Goal: Transaction & Acquisition: Purchase product/service

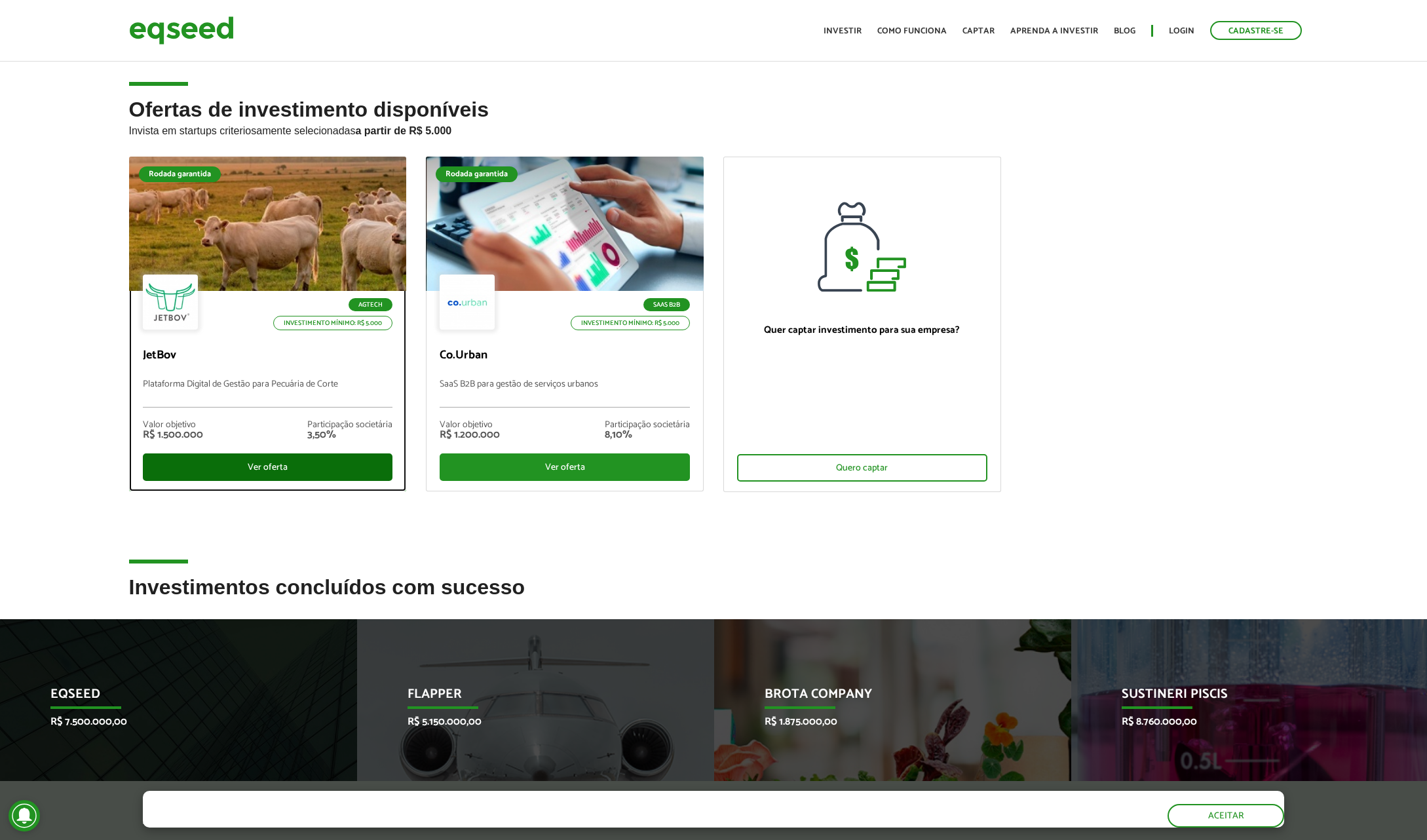
click at [268, 467] on div "Ver oferta" at bounding box center [268, 467] width 251 height 28
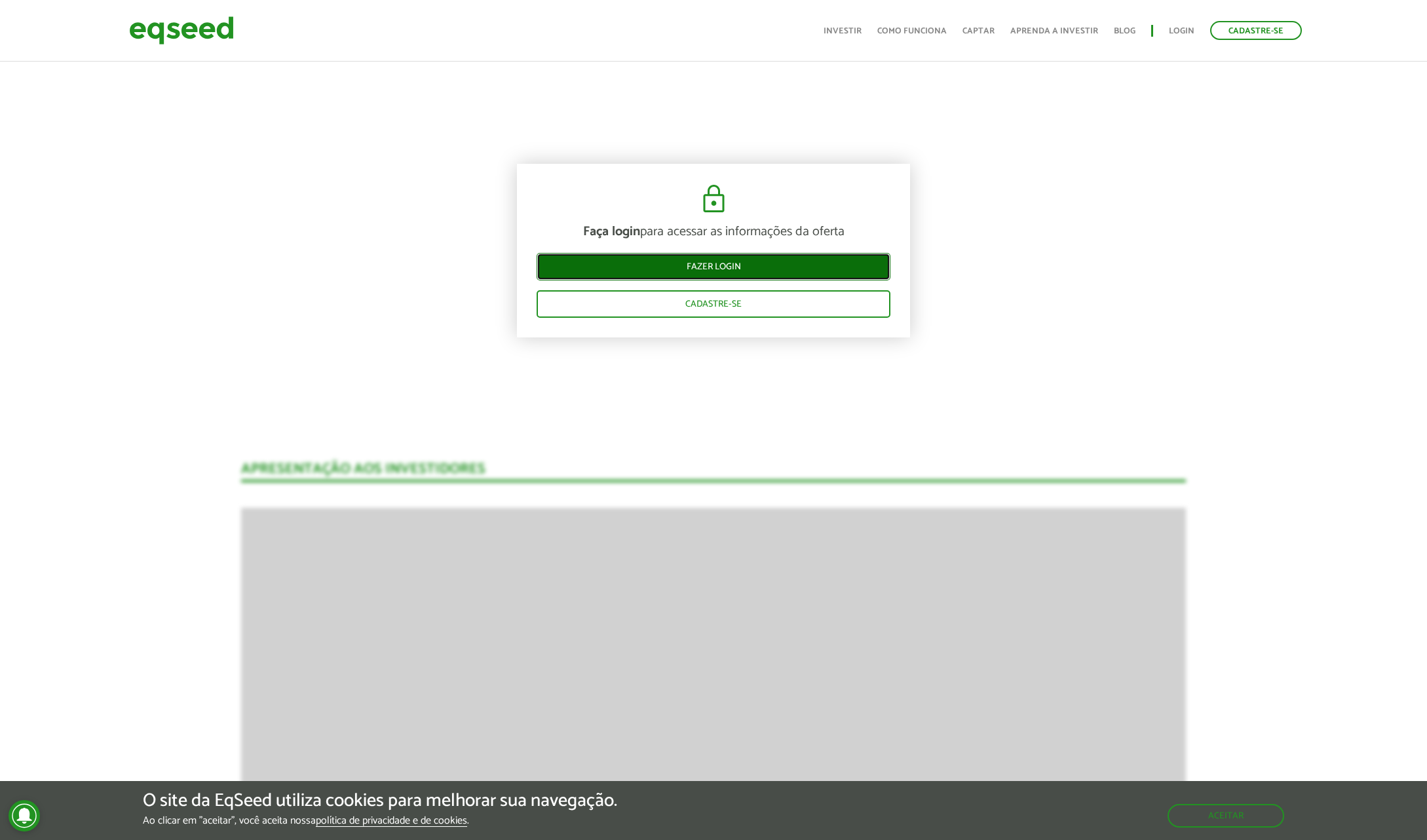
click at [712, 268] on link "Fazer login" at bounding box center [714, 266] width 354 height 28
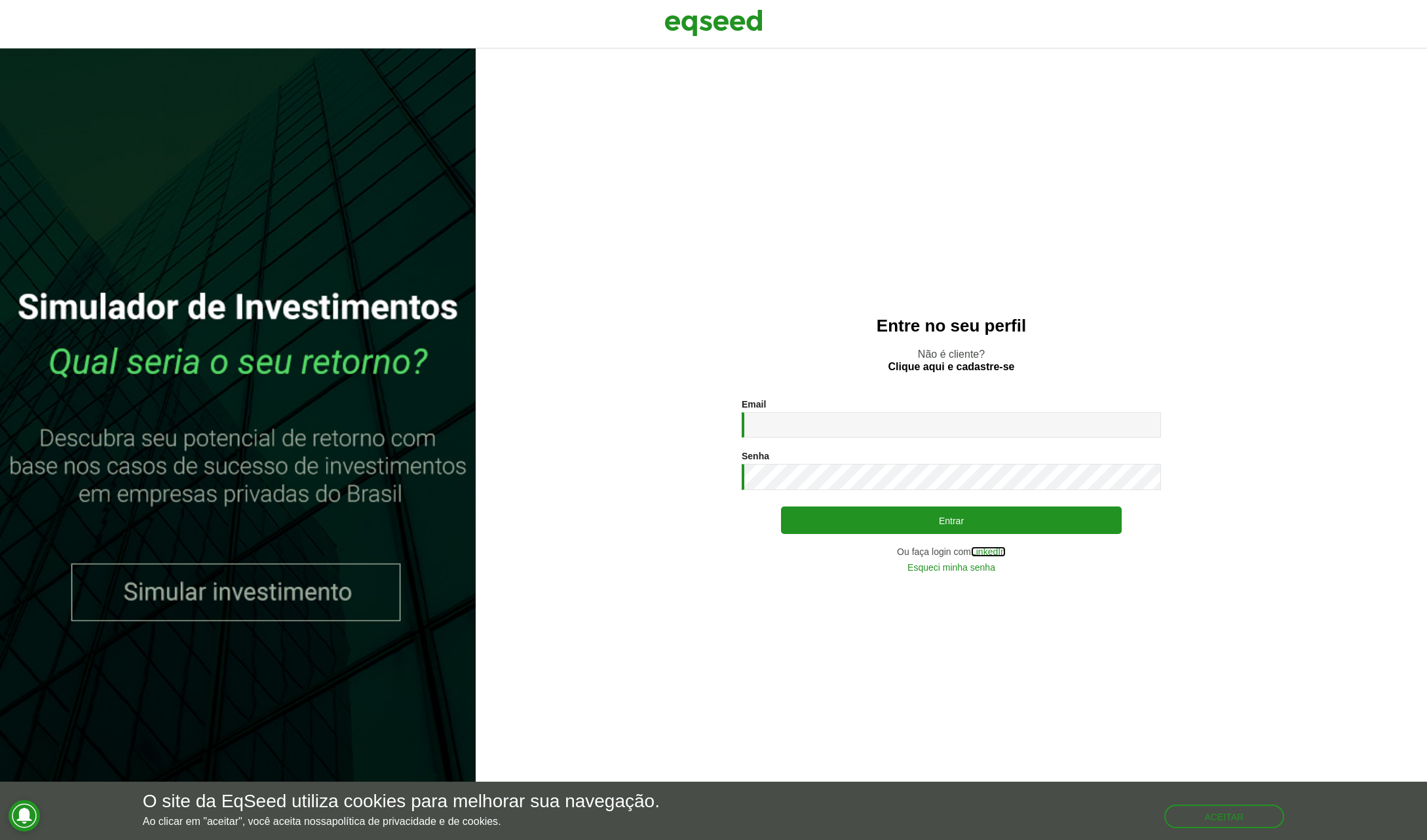
click at [985, 554] on link "LinkedIn" at bounding box center [988, 551] width 35 height 9
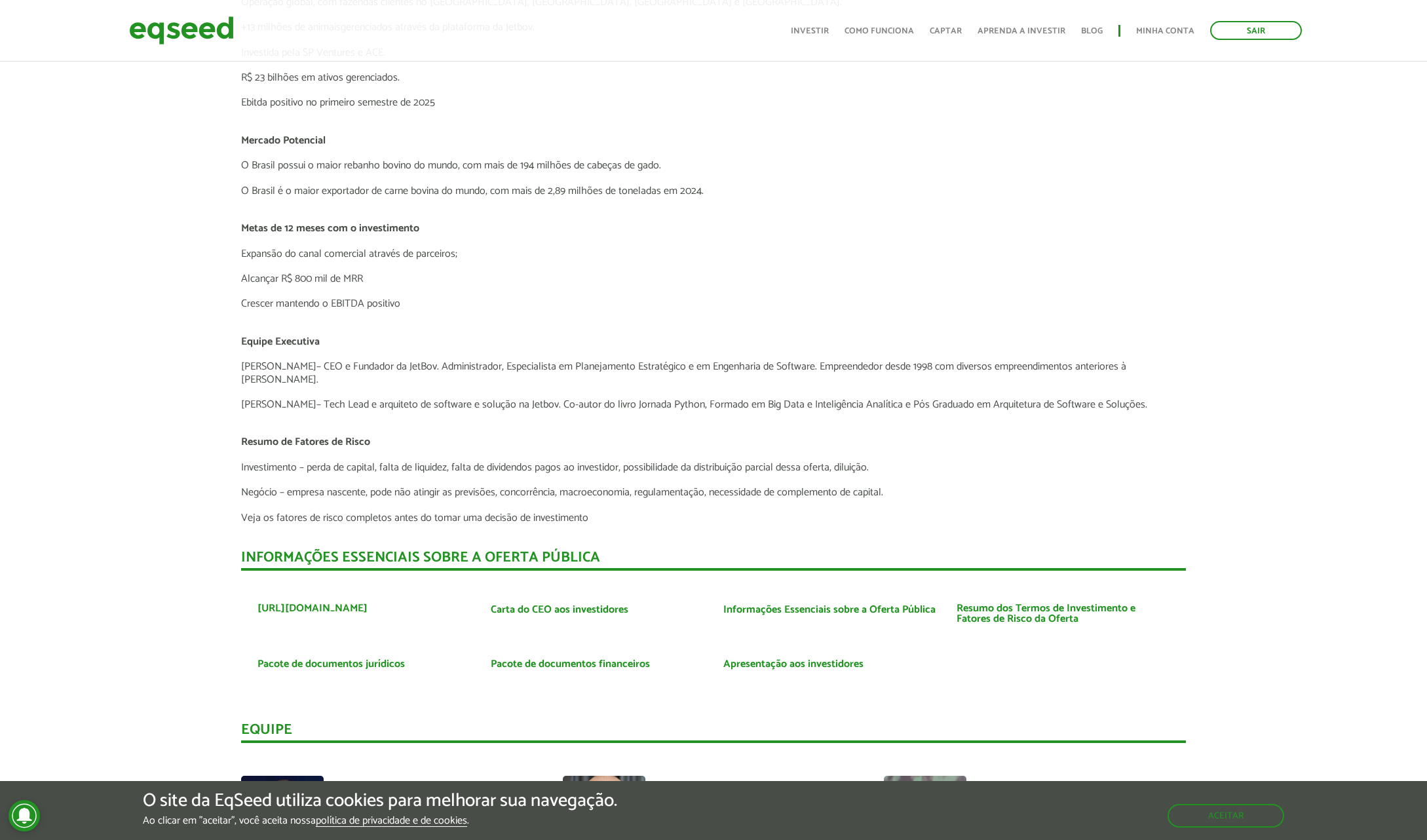
scroll to position [2621, 0]
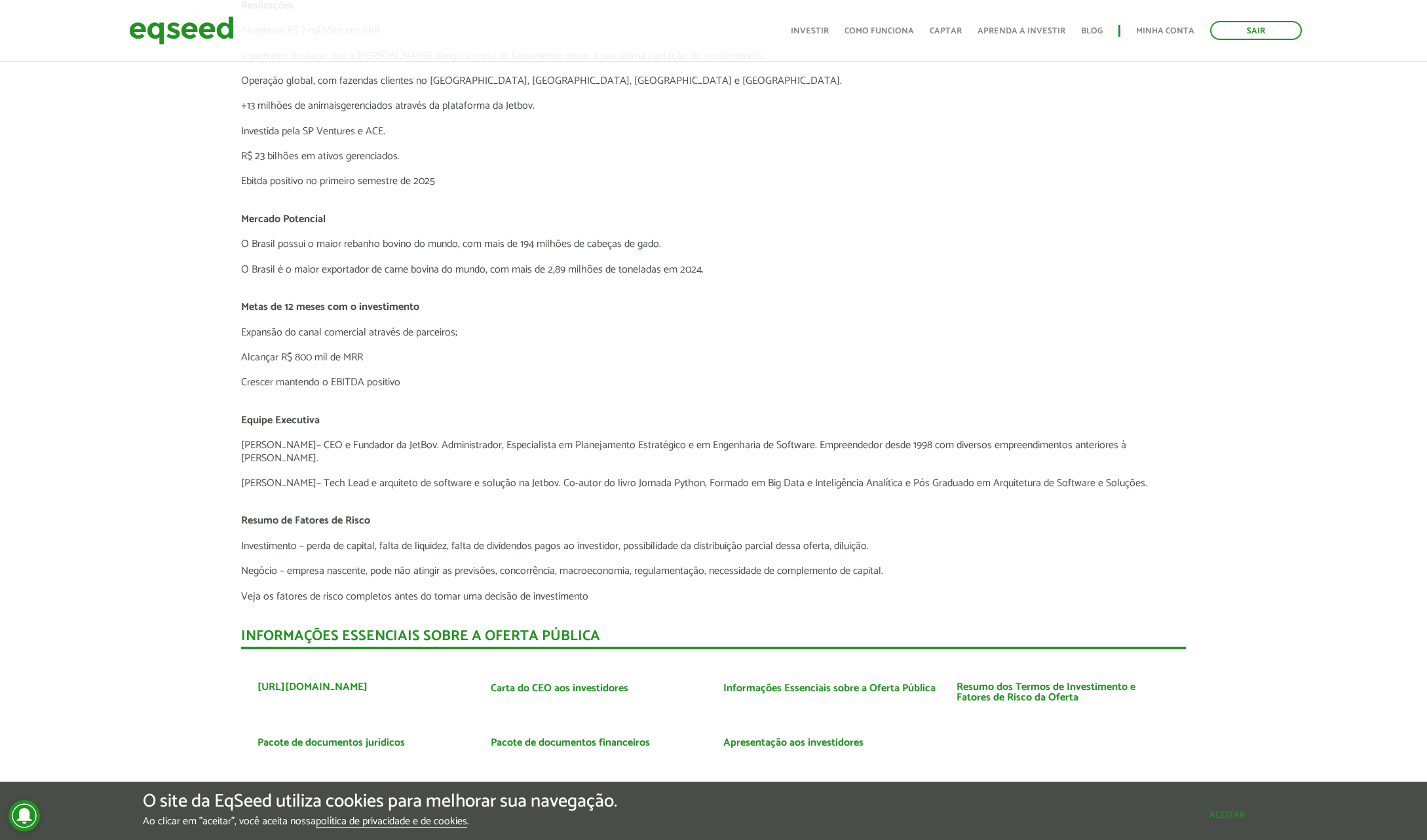
drag, startPoint x: 1232, startPoint y: 810, endPoint x: 1211, endPoint y: 798, distance: 24.2
click at [1231, 810] on button "Aceitar" at bounding box center [1227, 814] width 114 height 21
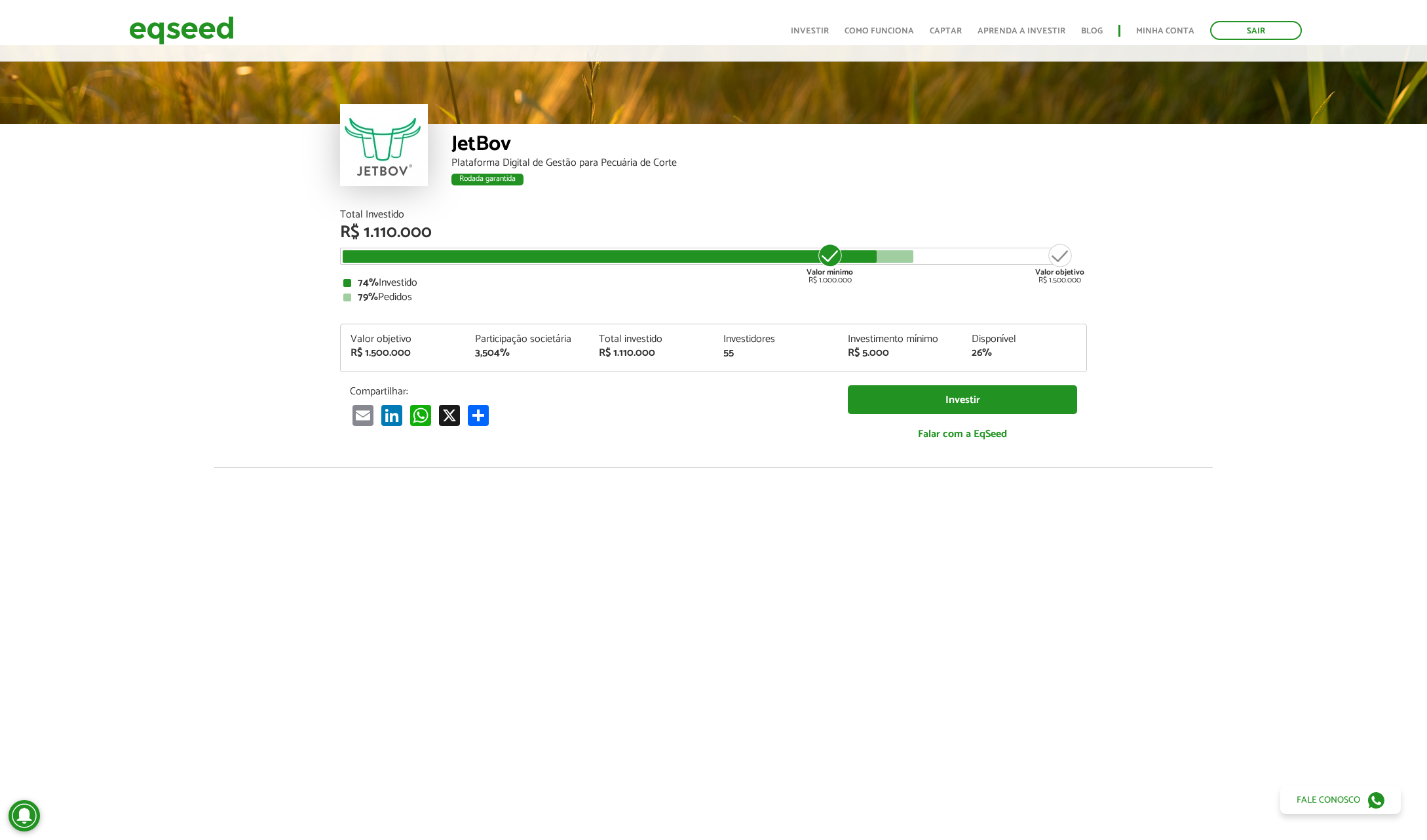
scroll to position [8, 0]
